Goal: Task Accomplishment & Management: Complete application form

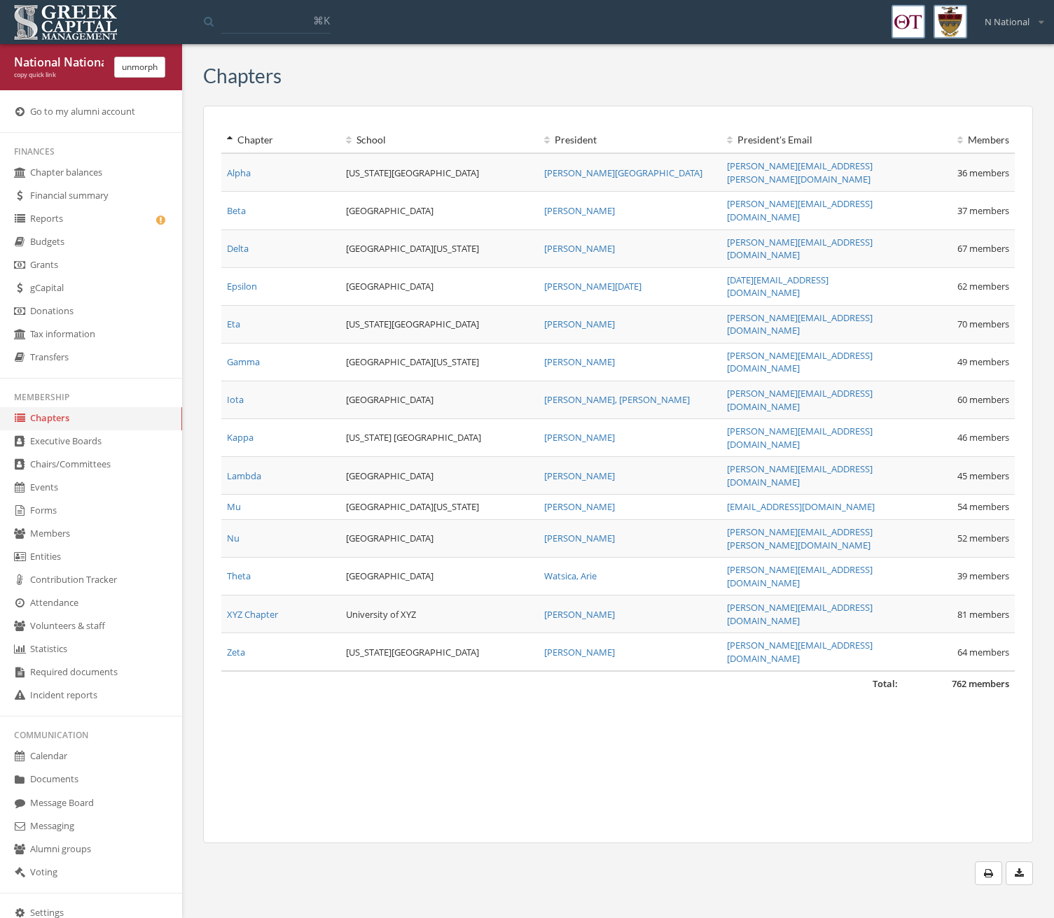
click at [135, 221] on link "Reports" at bounding box center [91, 219] width 182 height 23
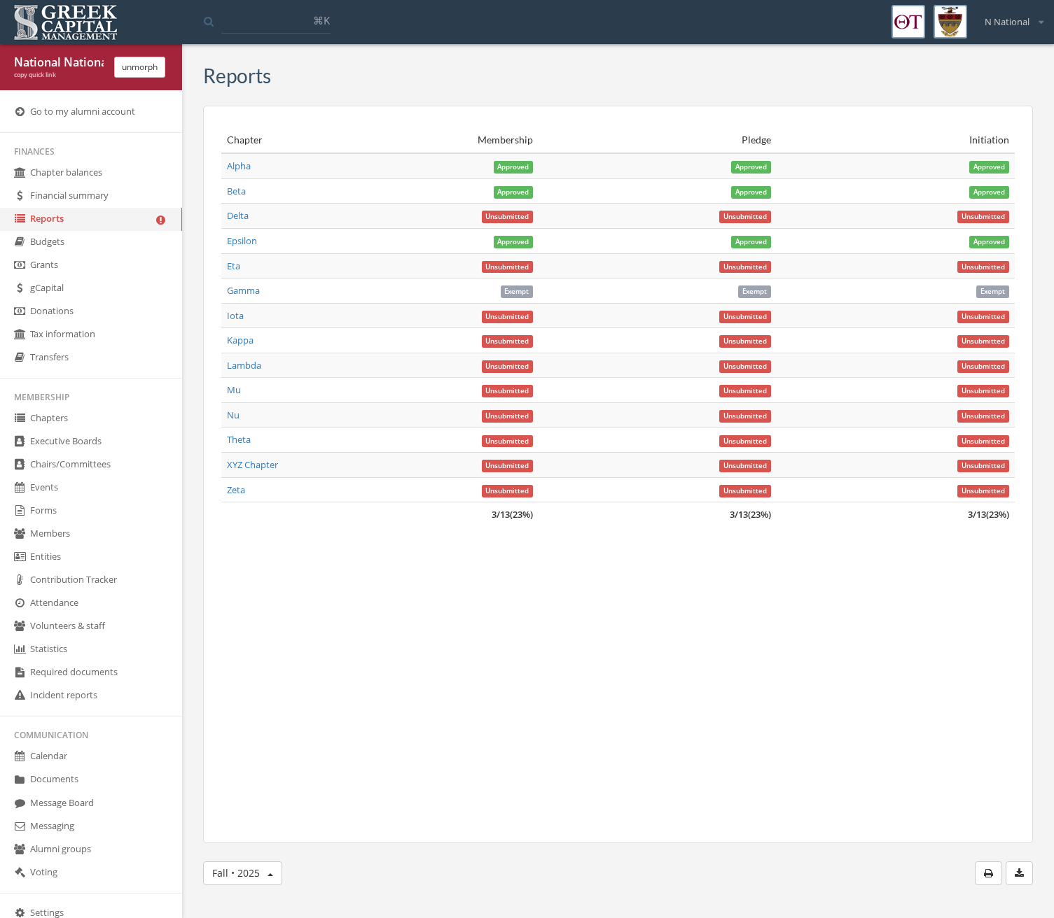
click at [76, 519] on link "Forms" at bounding box center [91, 511] width 182 height 23
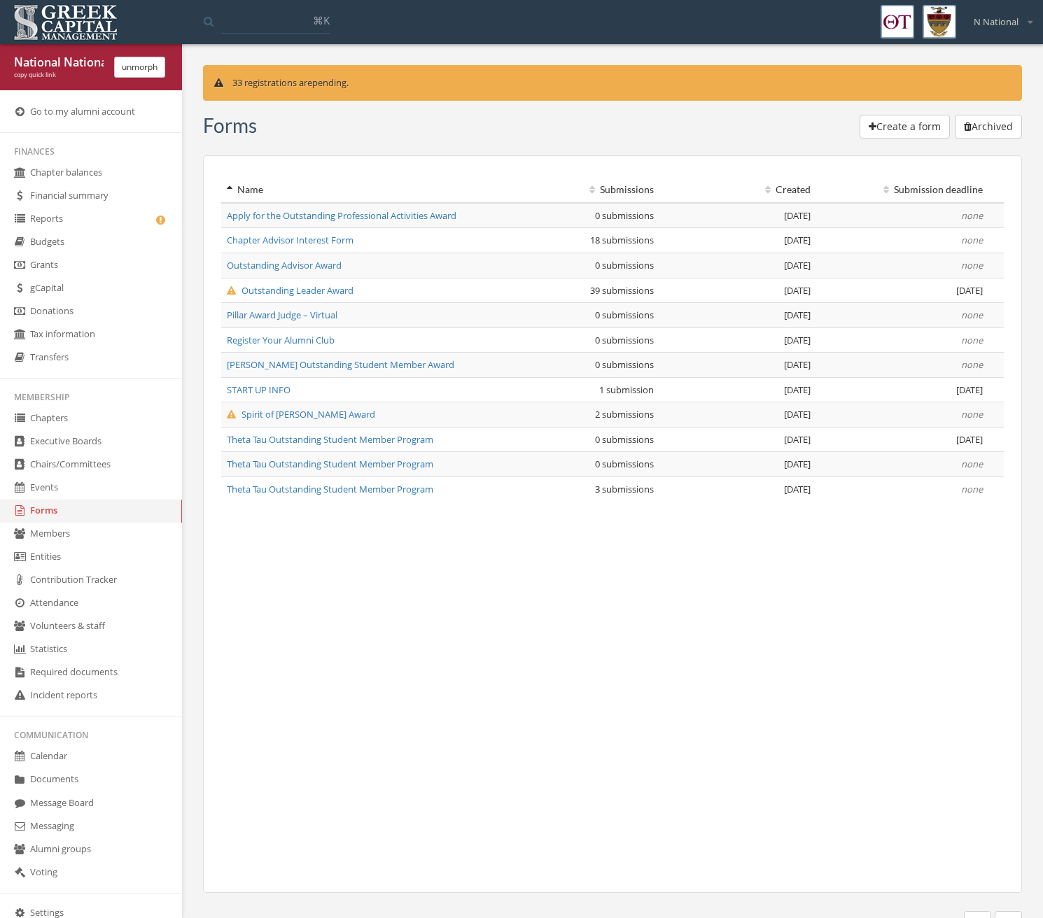
click at [307, 216] on span "Apply for the Outstanding Professional Activities Award" at bounding box center [342, 215] width 230 height 13
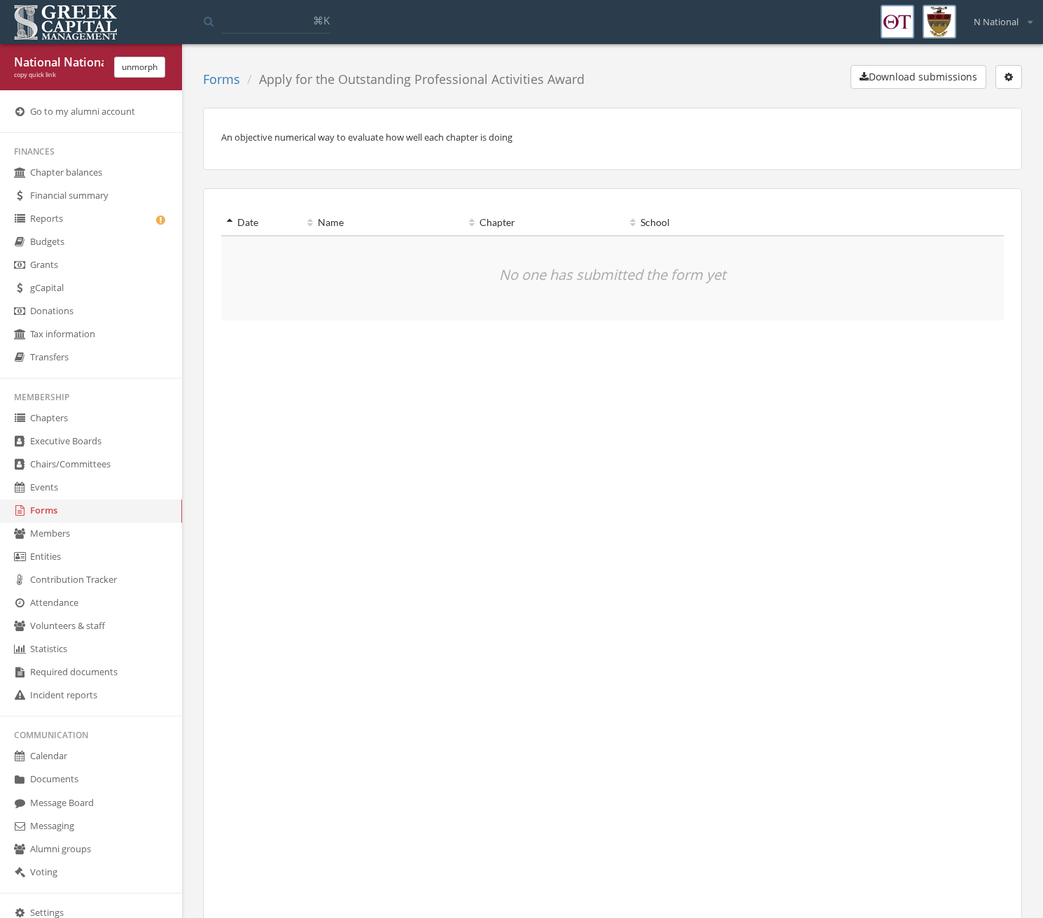
click at [1007, 70] on button "button" at bounding box center [1008, 77] width 27 height 24
click at [991, 100] on link "Edit form" at bounding box center [965, 106] width 104 height 22
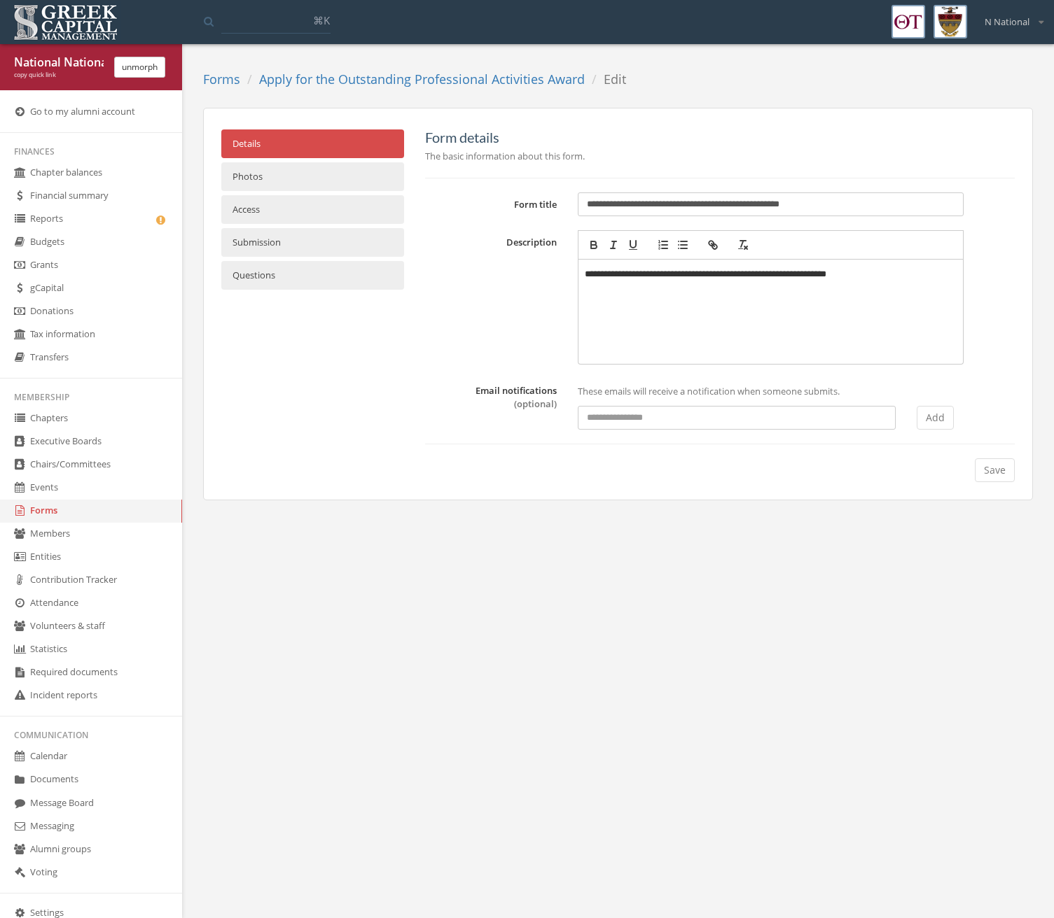
drag, startPoint x: 886, startPoint y: 210, endPoint x: 480, endPoint y: 204, distance: 406.1
click at [480, 204] on div "**********" at bounding box center [719, 205] width 610 height 24
paste input "text"
type input "**********"
click at [997, 472] on button "Save" at bounding box center [994, 471] width 40 height 24
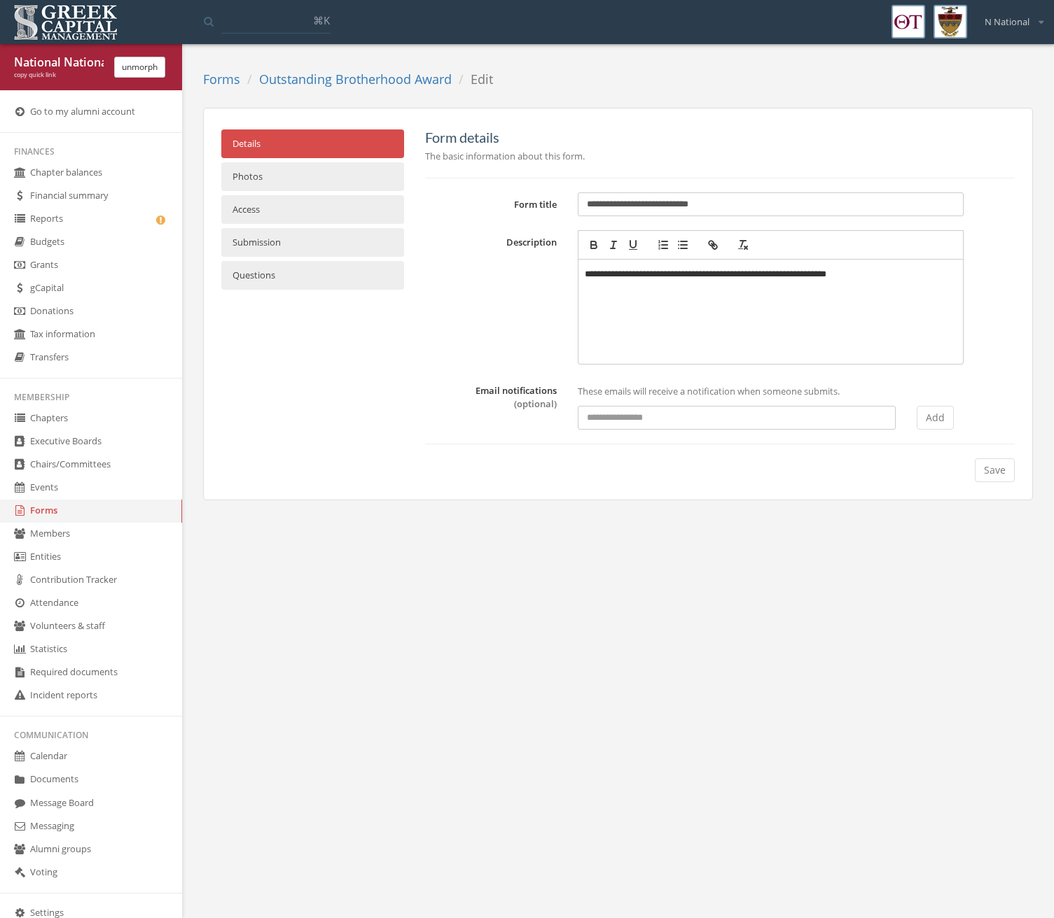
click at [243, 84] on li "Outstanding Brotherhood Award" at bounding box center [345, 80] width 211 height 18
click at [225, 78] on link "Forms" at bounding box center [221, 79] width 37 height 17
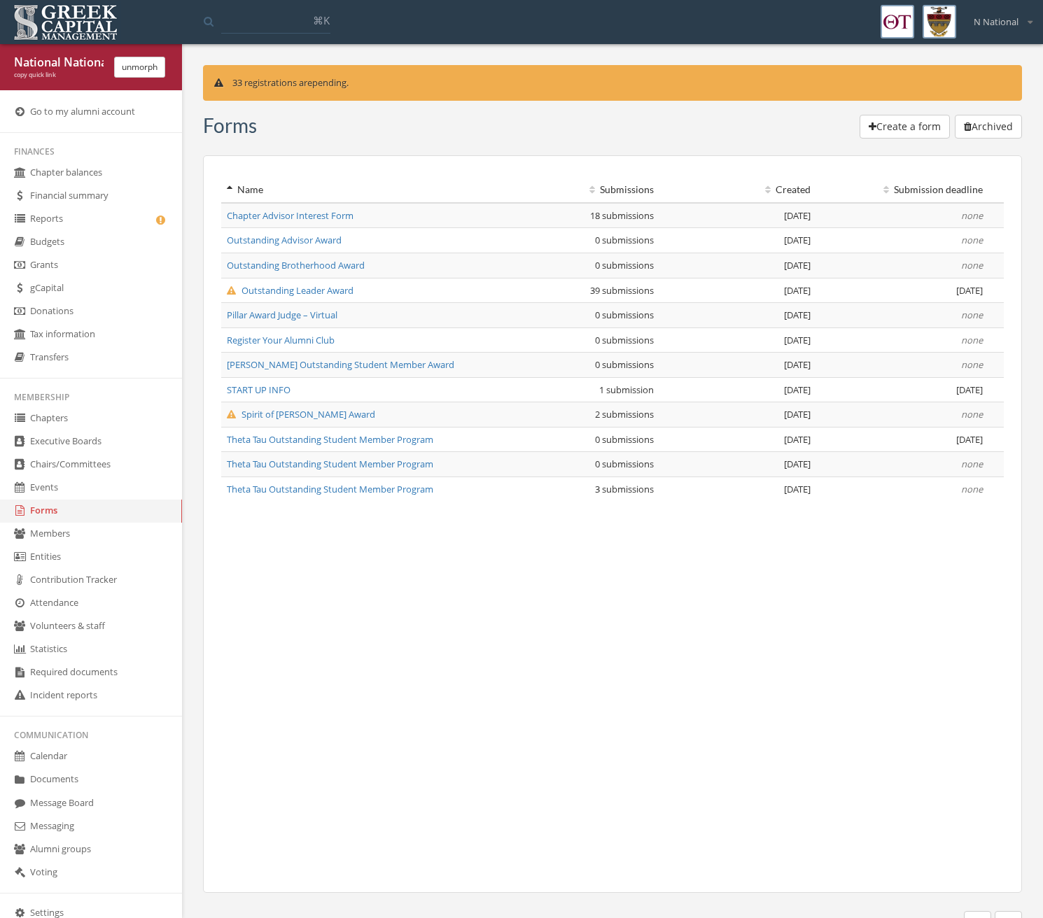
click at [149, 72] on button "unmorph" at bounding box center [139, 67] width 51 height 21
